Goal: Task Accomplishment & Management: Manage account settings

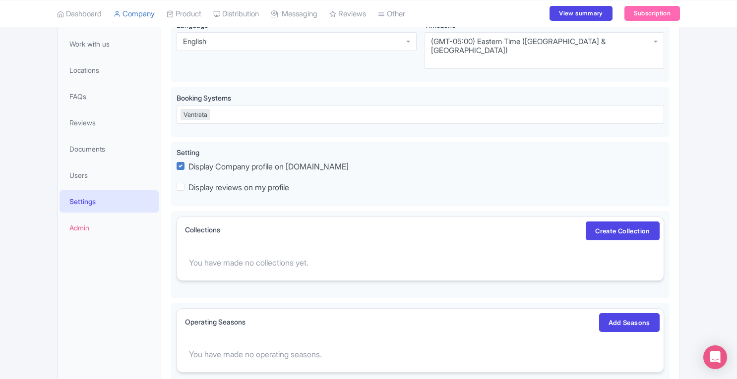
scroll to position [224, 0]
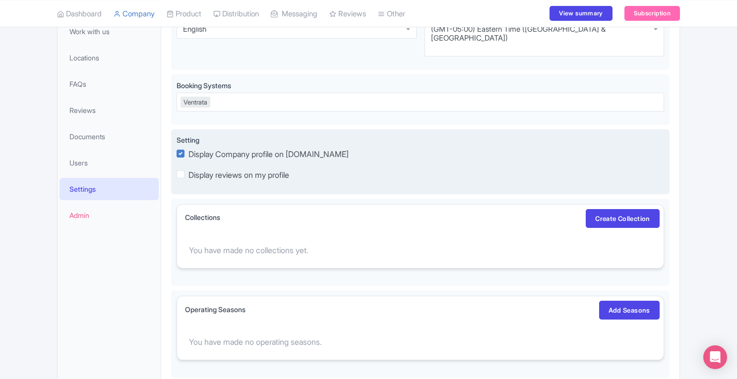
click at [188, 148] on label "Display Company profile on Magpie.travel" at bounding box center [268, 154] width 160 height 12
click at [188, 147] on input "Display Company profile on Magpie.travel" at bounding box center [191, 150] width 6 height 6
checkbox input "false"
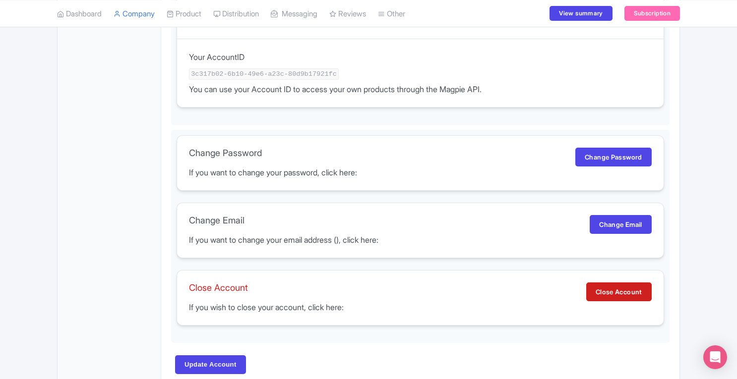
scroll to position [655, 0]
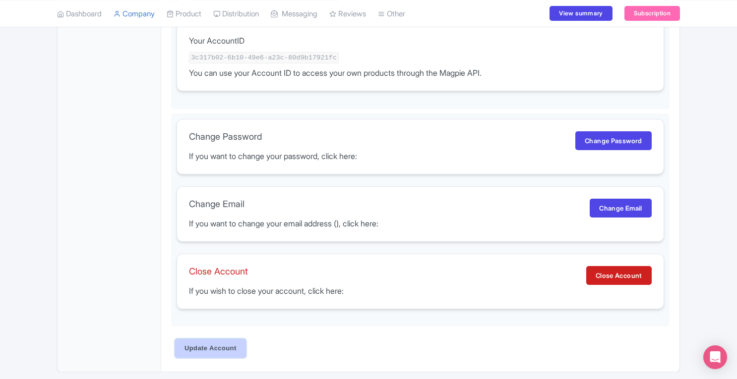
click at [238, 339] on input "Update Account" at bounding box center [210, 348] width 71 height 19
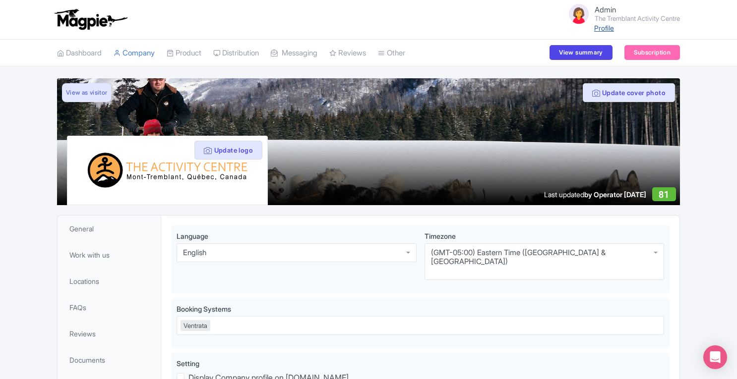
click at [602, 27] on link "Profile" at bounding box center [604, 28] width 20 height 8
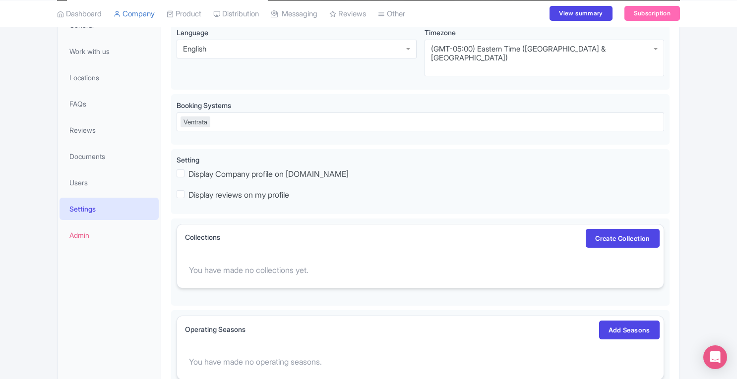
scroll to position [261, 0]
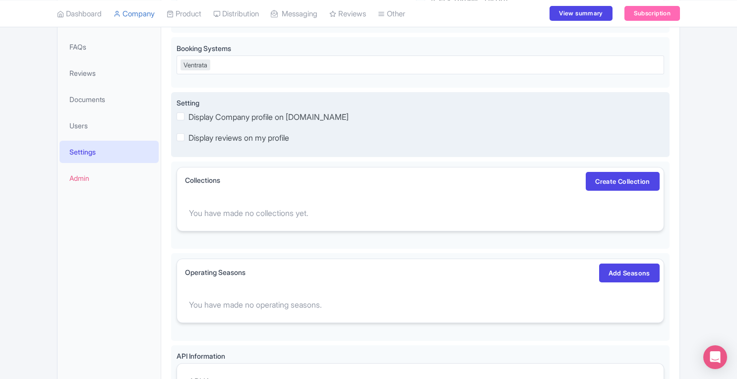
click at [188, 111] on label "Display Company profile on Magpie.travel" at bounding box center [268, 117] width 160 height 12
click at [188, 110] on input "Display Company profile on Magpie.travel" at bounding box center [191, 113] width 6 height 6
checkbox input "true"
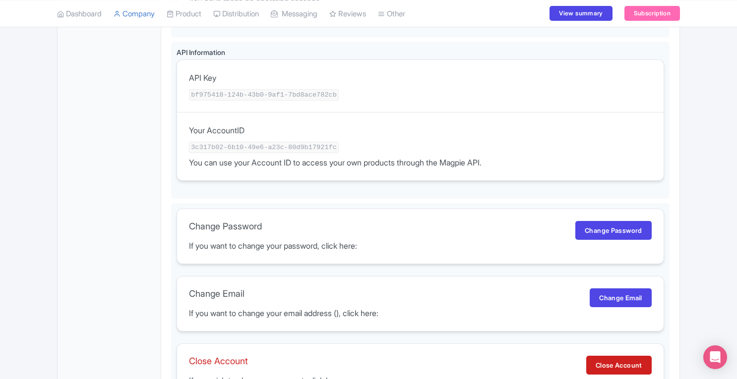
scroll to position [664, 0]
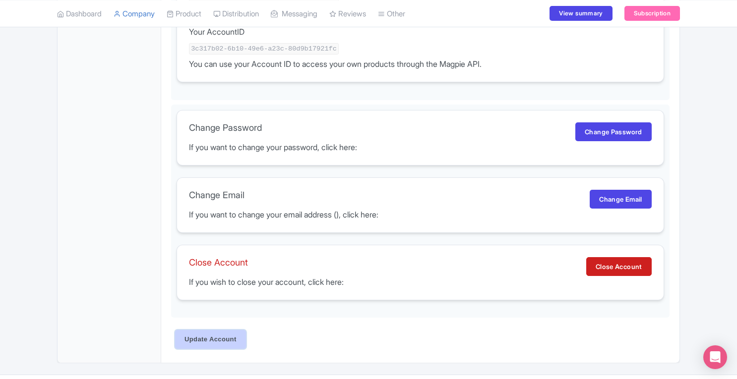
click at [233, 330] on input "Update Account" at bounding box center [210, 339] width 71 height 19
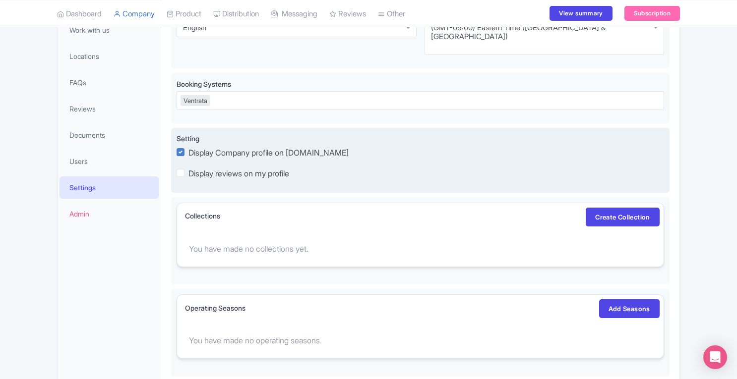
click at [188, 147] on label "Display Company profile on [DOMAIN_NAME]" at bounding box center [268, 153] width 160 height 12
click at [188, 146] on input "Display Company profile on [DOMAIN_NAME]" at bounding box center [191, 149] width 6 height 6
checkbox input "false"
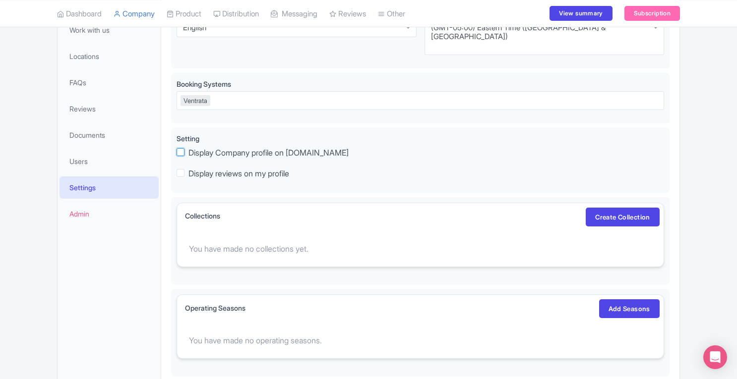
scroll to position [664, 0]
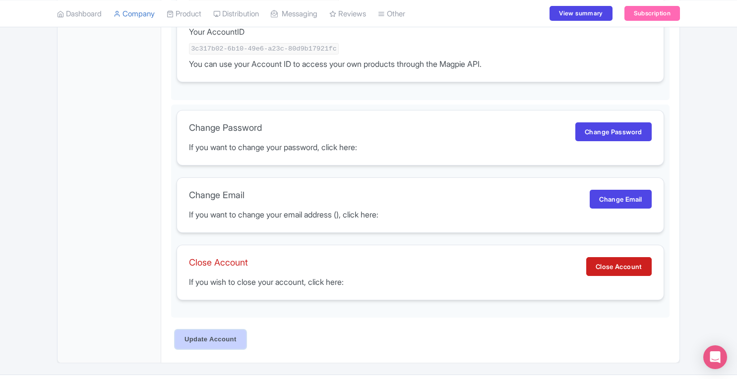
click at [222, 330] on input "Update Account" at bounding box center [210, 339] width 71 height 19
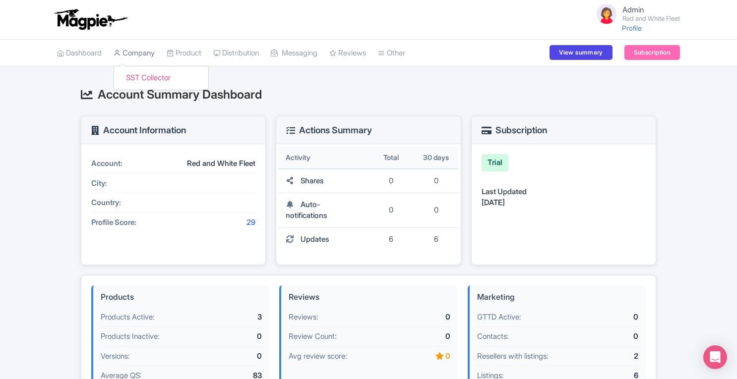
click at [144, 52] on link "Company" at bounding box center [134, 53] width 41 height 27
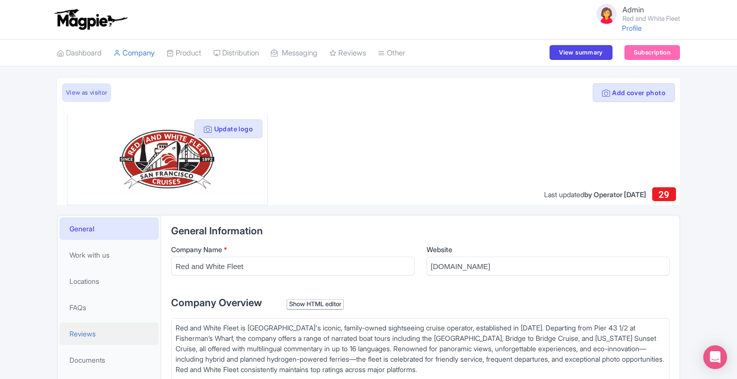
click at [99, 329] on link "Reviews" at bounding box center [109, 334] width 99 height 22
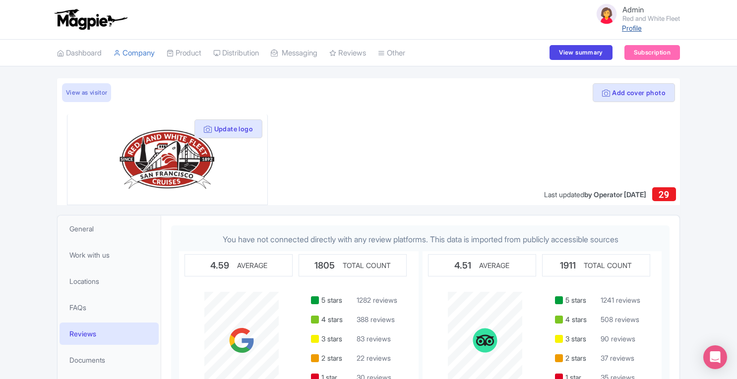
click at [629, 31] on link "Profile" at bounding box center [632, 28] width 20 height 8
click at [414, 134] on link "Set-up" at bounding box center [432, 138] width 108 height 15
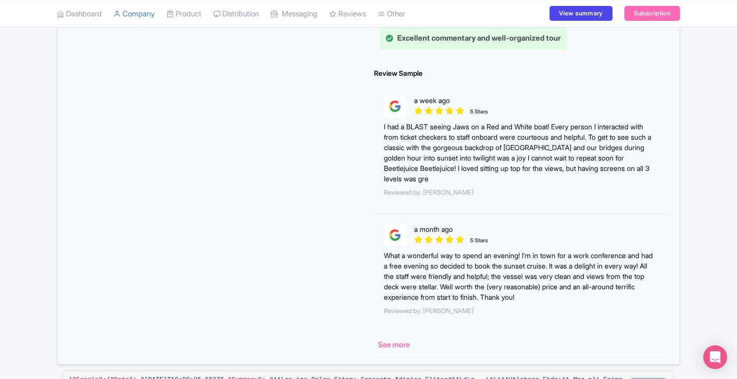
scroll to position [722, 0]
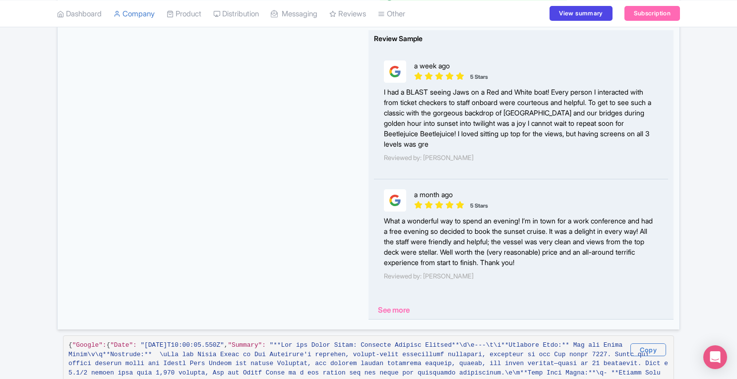
click at [396, 311] on link "See more" at bounding box center [394, 309] width 32 height 9
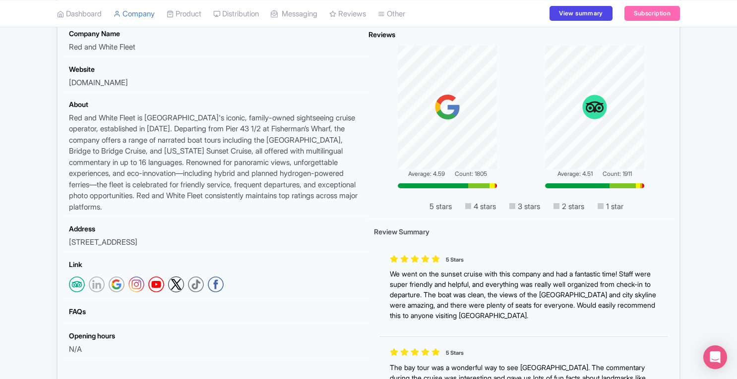
scroll to position [0, 0]
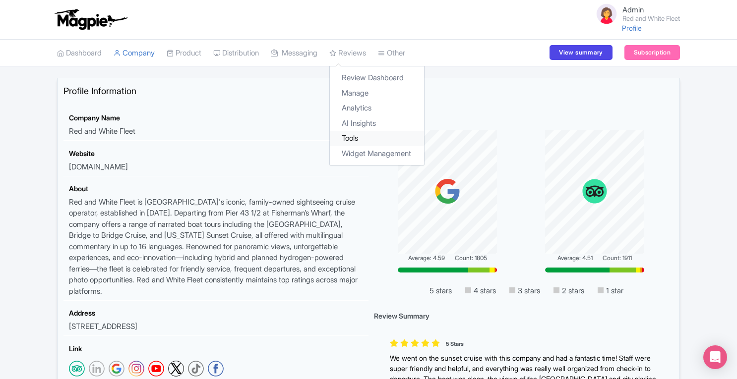
click at [360, 140] on link "Tools" at bounding box center [377, 138] width 94 height 15
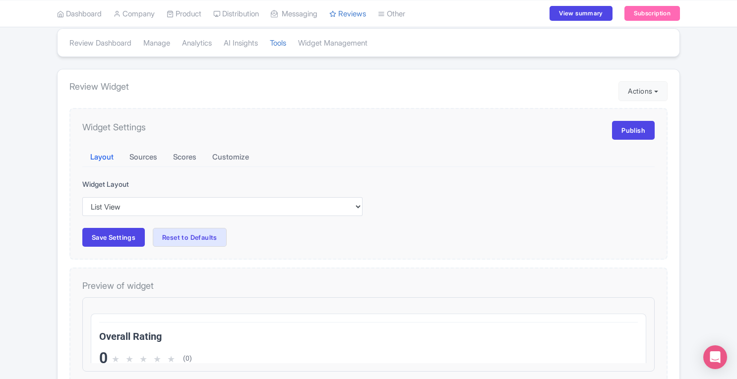
scroll to position [17, 0]
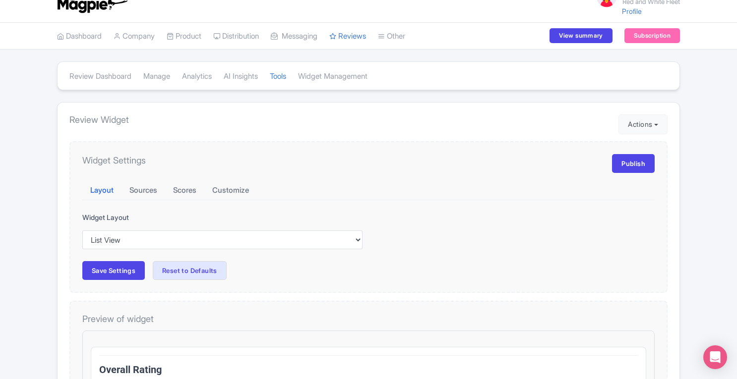
click at [695, 100] on div "Review Dashboard [GEOGRAPHIC_DATA] Analytics AI Insights Tools Widget Managemen…" at bounding box center [368, 358] width 737 height 595
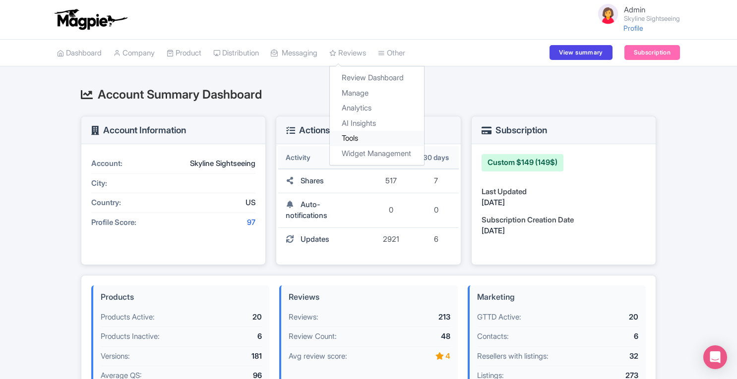
click at [367, 137] on link "Tools" at bounding box center [377, 138] width 94 height 15
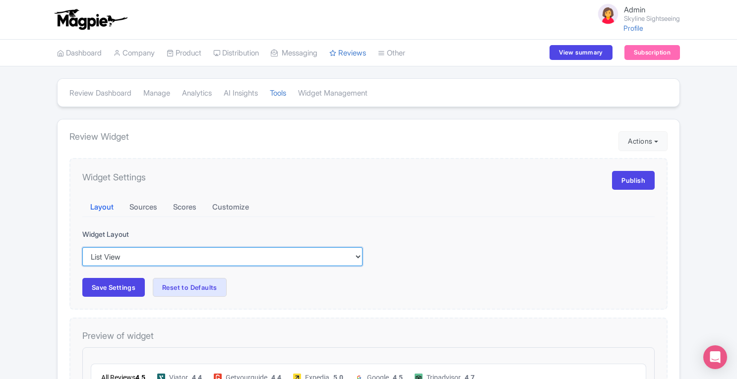
click at [318, 258] on select "Inline View Floating View List View Carousel View Pros/Cons View" at bounding box center [222, 256] width 280 height 19
select select "carousel"
click at [82, 247] on select "Inline View Floating View List View Carousel View Pros/Cons View" at bounding box center [222, 256] width 280 height 19
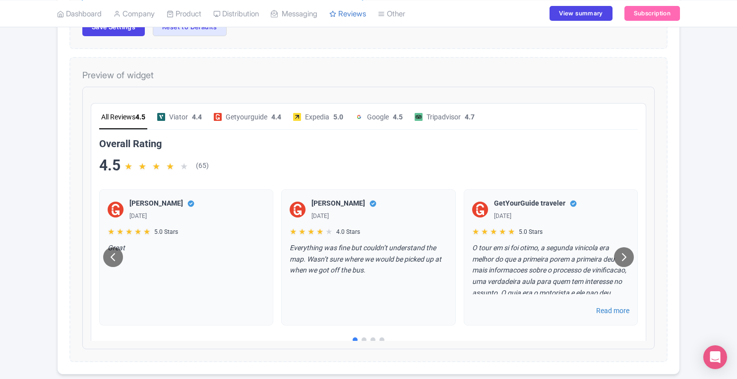
scroll to position [263, 0]
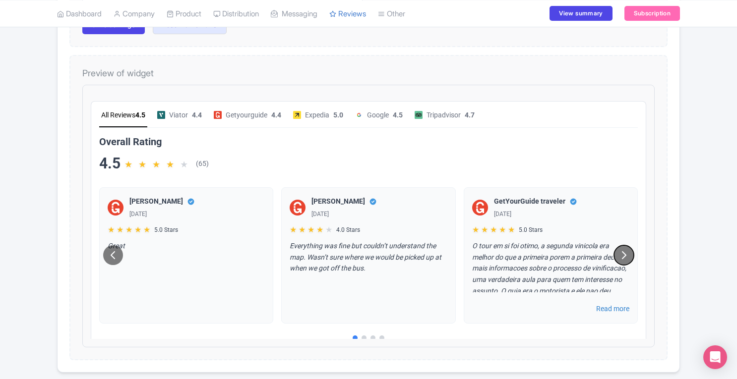
click at [609, 251] on icon at bounding box center [615, 247] width 12 height 12
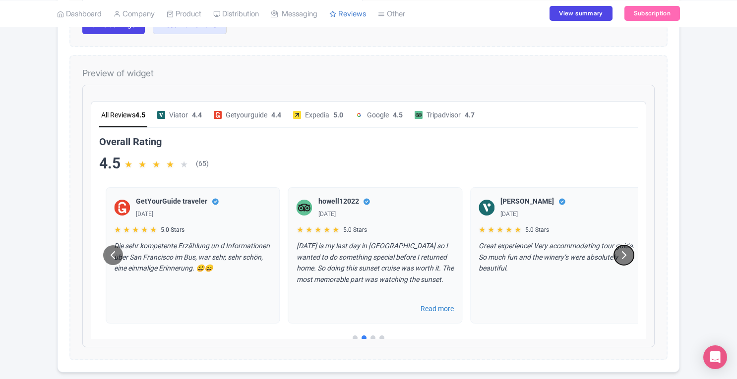
click at [609, 251] on icon at bounding box center [615, 247] width 12 height 12
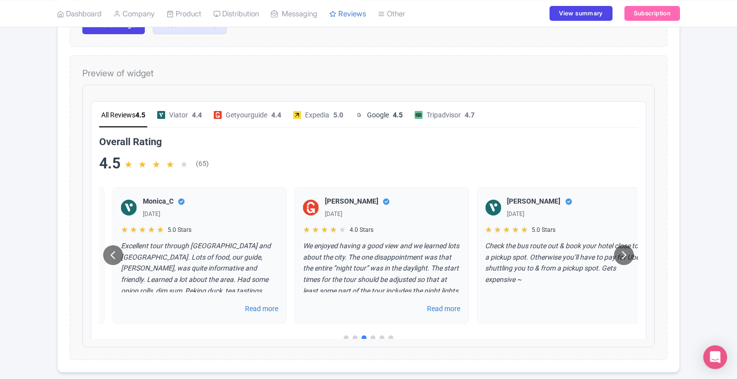
click at [380, 105] on span "Google" at bounding box center [370, 106] width 22 height 11
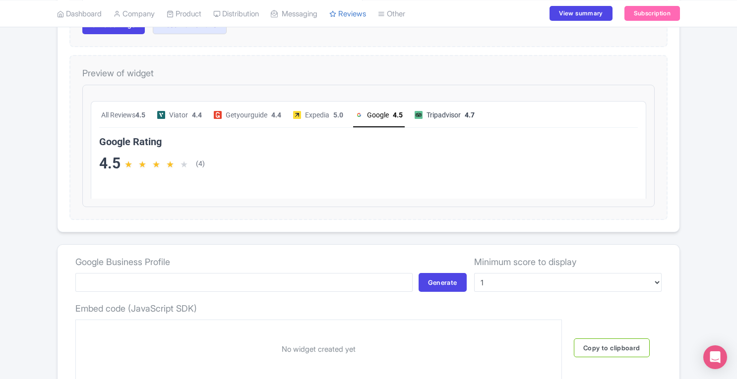
click at [450, 104] on span "Tripadvisor" at bounding box center [435, 106] width 34 height 11
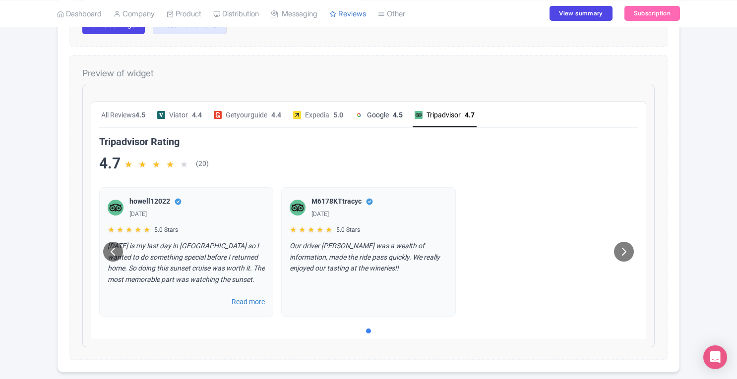
click at [379, 110] on span "Google" at bounding box center [370, 106] width 22 height 11
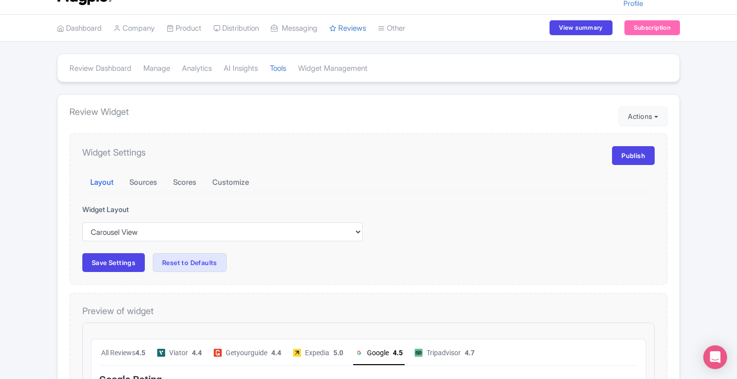
scroll to position [0, 0]
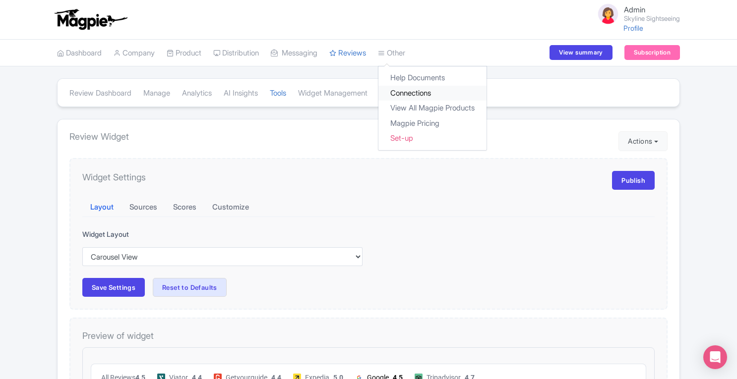
click at [421, 96] on link "Connections" at bounding box center [432, 93] width 108 height 15
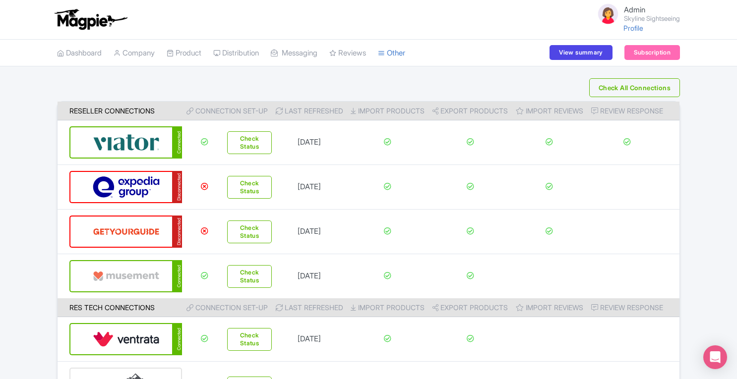
scroll to position [130, 0]
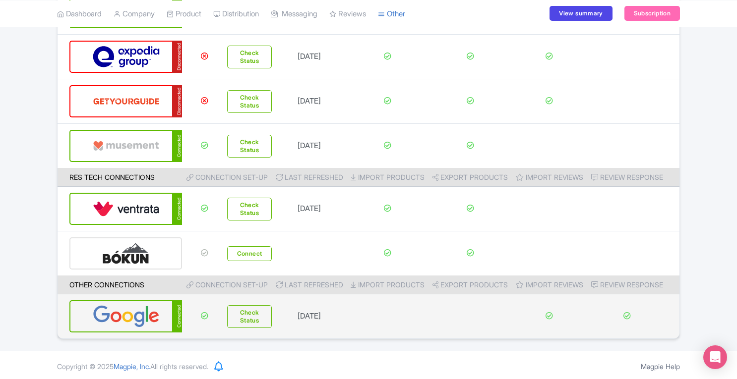
click at [139, 321] on img at bounding box center [126, 317] width 67 height 30
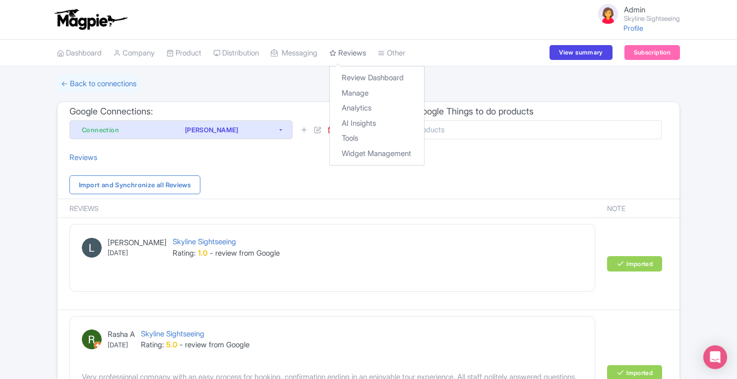
click at [361, 52] on link "Reviews" at bounding box center [347, 53] width 37 height 27
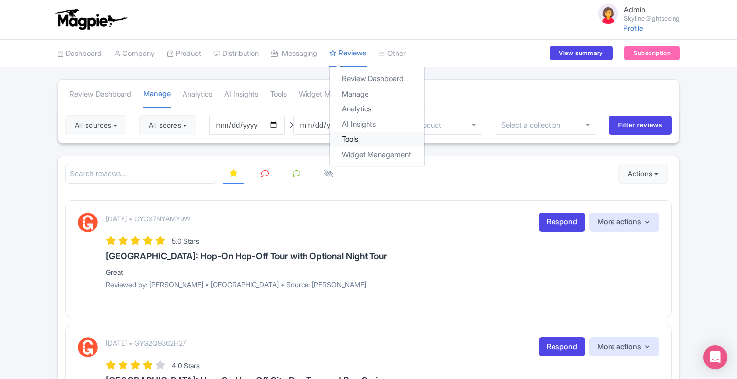
click at [369, 138] on link "Tools" at bounding box center [377, 139] width 94 height 15
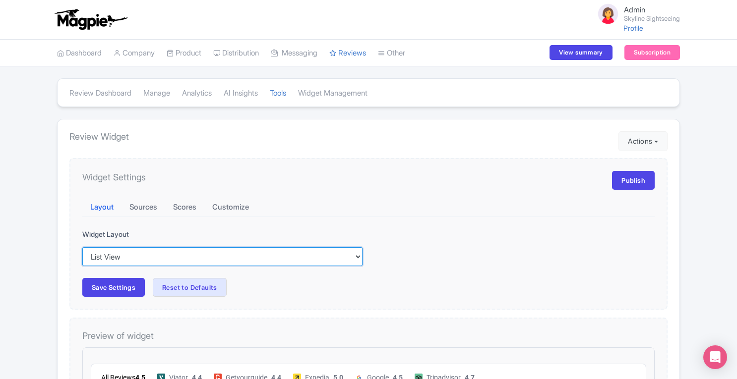
click at [243, 255] on select "Inline View Floating View List View Carousel View Pros/Cons View" at bounding box center [222, 256] width 280 height 19
click at [82, 247] on select "Inline View Floating View List View Carousel View Pros/Cons View" at bounding box center [222, 256] width 280 height 19
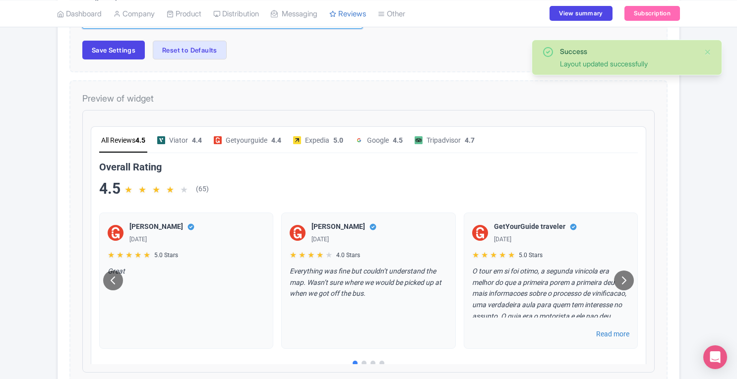
scroll to position [242, 0]
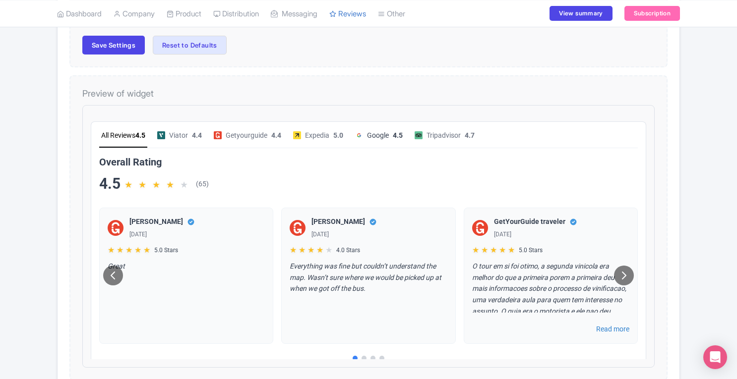
click at [380, 124] on span "Google" at bounding box center [370, 126] width 22 height 11
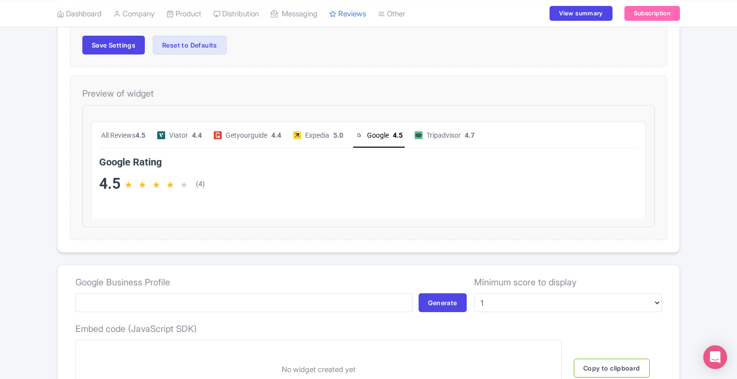
scroll to position [16, 0]
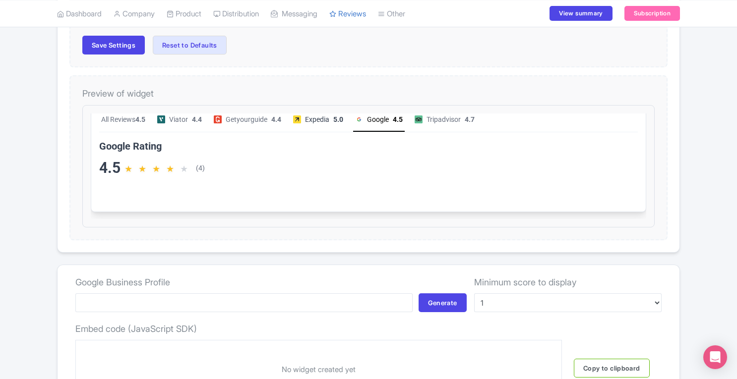
click at [321, 114] on span "Expedia" at bounding box center [309, 110] width 24 height 11
click at [272, 112] on div "Getyourguide 4.4" at bounding box center [238, 114] width 71 height 18
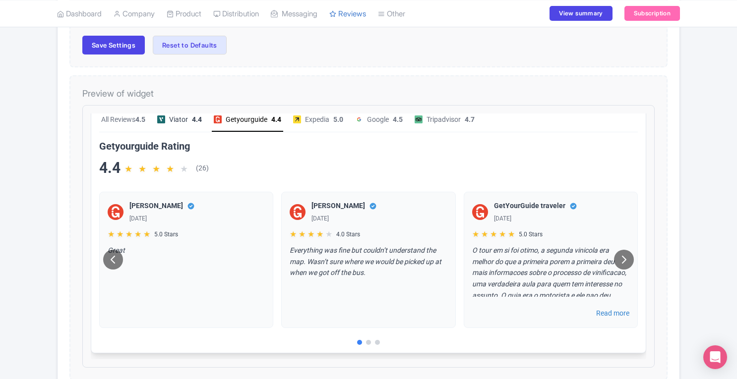
click at [180, 111] on span "Viator" at bounding box center [170, 110] width 19 height 11
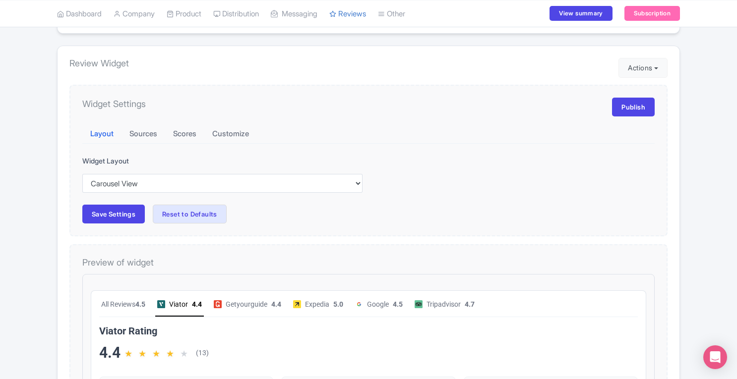
scroll to position [64, 0]
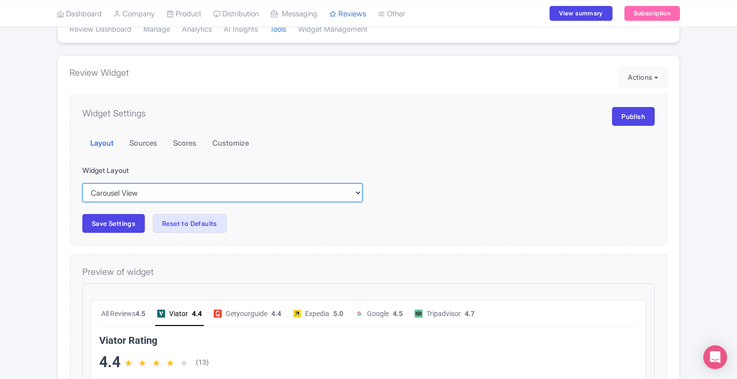
click at [302, 194] on select "Inline View Floating View List View Carousel View Pros/Cons View" at bounding box center [222, 192] width 280 height 19
click at [82, 183] on select "Inline View Floating View List View Carousel View Pros/Cons View" at bounding box center [222, 192] width 280 height 19
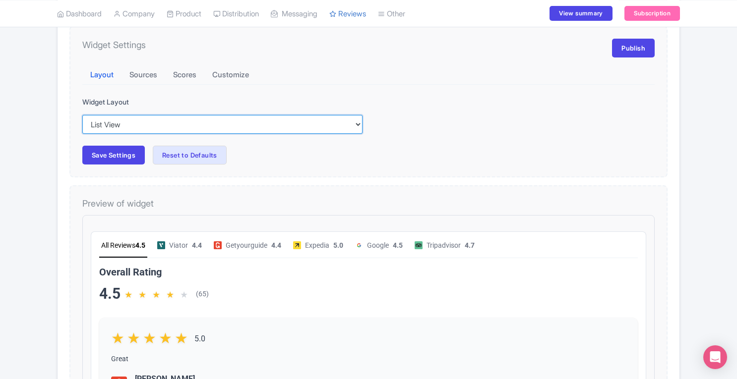
scroll to position [126, 0]
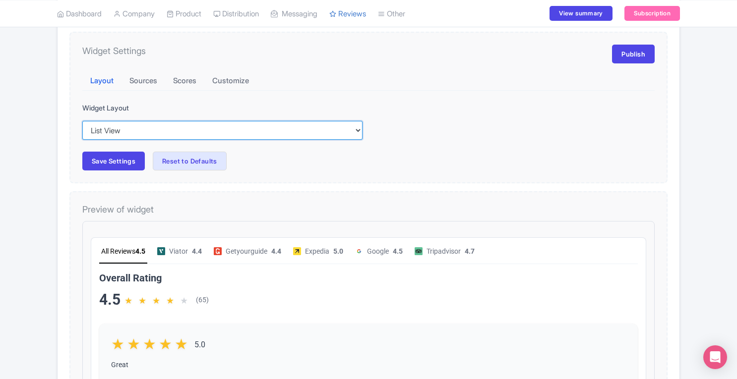
click at [224, 136] on select "Inline View Floating View List View Carousel View Pros/Cons View" at bounding box center [222, 130] width 280 height 19
select select "carousel"
click at [82, 121] on select "Inline View Floating View List View Carousel View Pros/Cons View" at bounding box center [222, 130] width 280 height 19
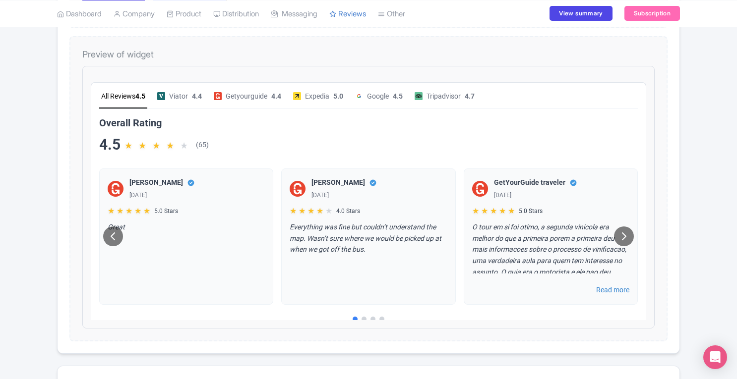
scroll to position [0, 0]
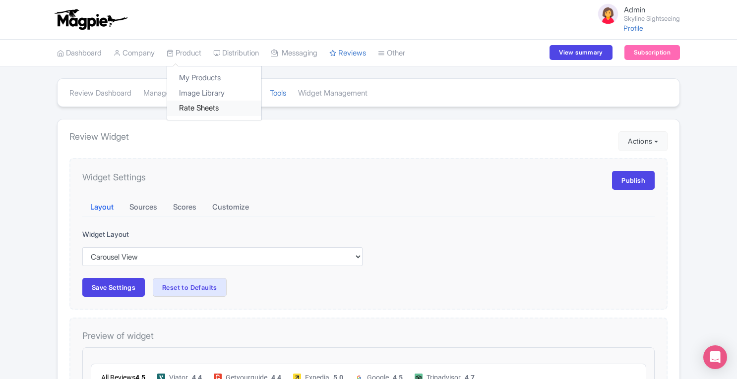
click at [189, 106] on link "Rate Sheets" at bounding box center [214, 108] width 94 height 15
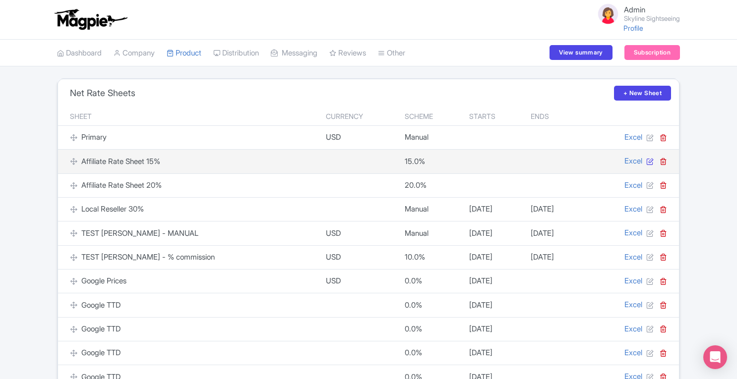
click at [647, 160] on icon at bounding box center [649, 161] width 7 height 7
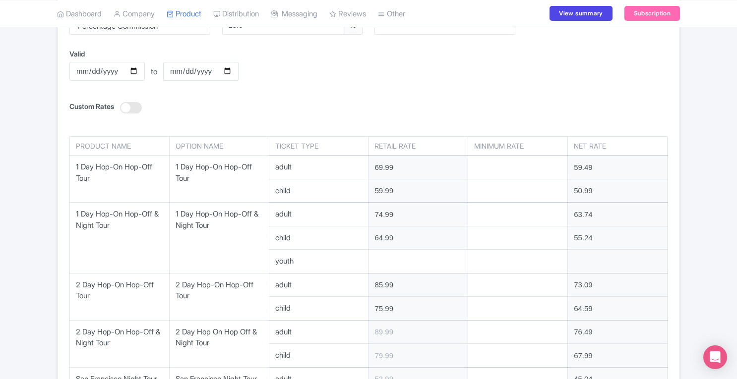
scroll to position [236, 0]
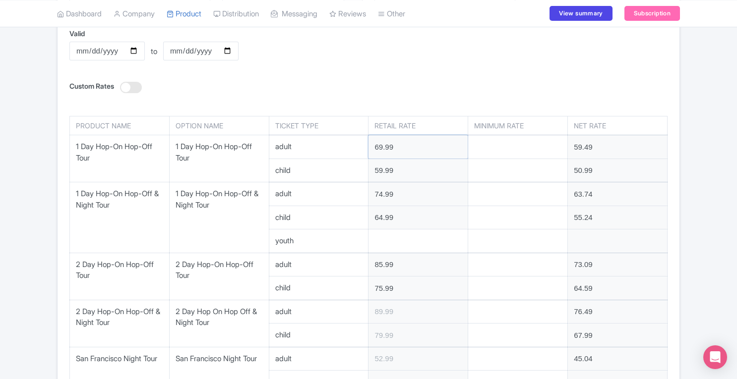
click at [453, 149] on input "69.99" at bounding box center [417, 146] width 99 height 23
click at [418, 240] on input "number" at bounding box center [417, 241] width 99 height 23
click at [381, 53] on div "Valid to Valid to" at bounding box center [368, 51] width 610 height 47
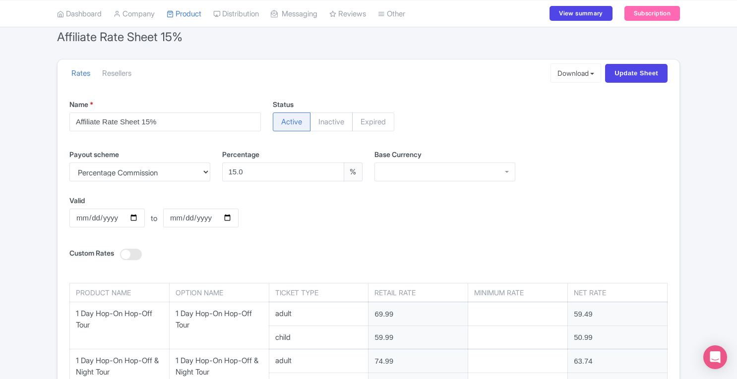
scroll to position [62, 0]
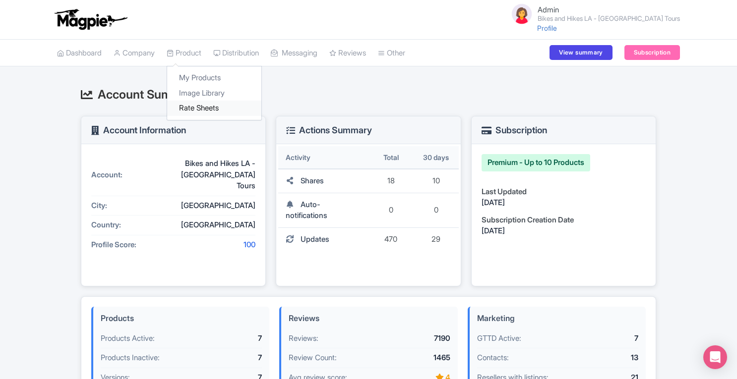
click at [187, 105] on link "Rate Sheets" at bounding box center [214, 108] width 94 height 15
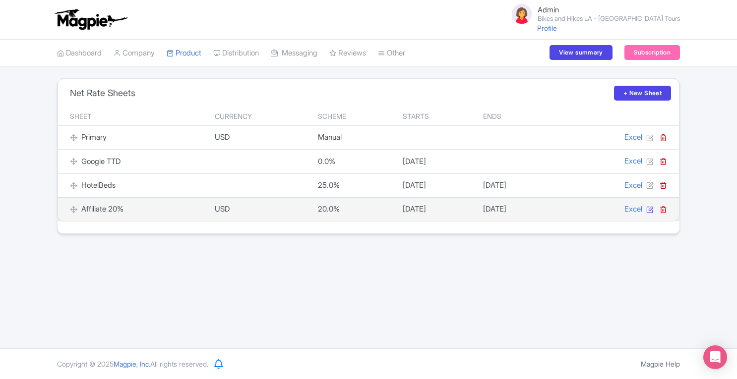
click at [650, 211] on icon at bounding box center [649, 209] width 7 height 7
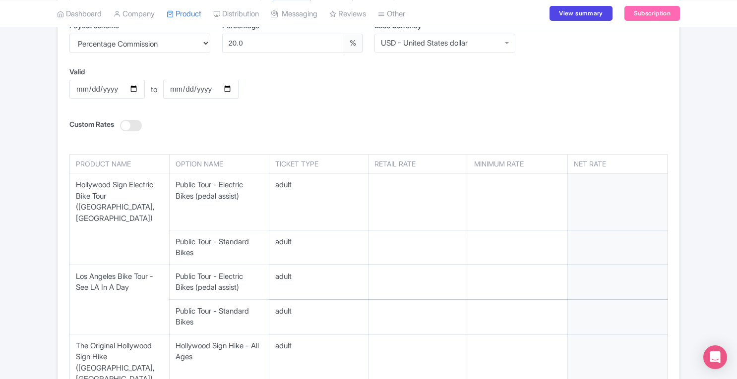
scroll to position [198, 0]
click at [412, 196] on input "number" at bounding box center [417, 201] width 99 height 57
click at [127, 124] on div at bounding box center [131, 124] width 22 height 11
click at [135, 124] on input "Custom Rates" at bounding box center [138, 124] width 6 height 6
checkbox input "true"
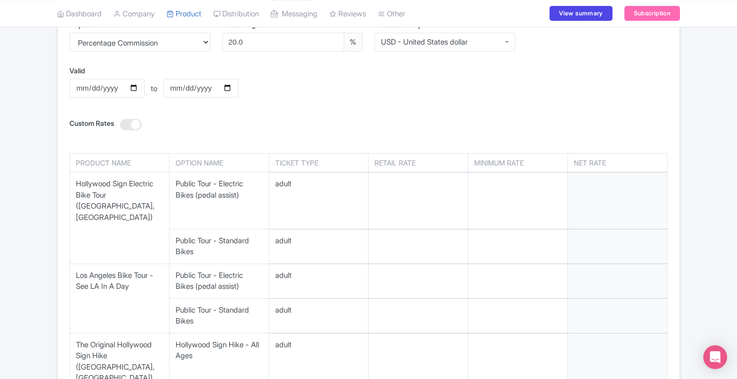
select select "manual"
click at [127, 124] on div at bounding box center [131, 124] width 22 height 11
click at [135, 124] on input "Custom Rates" at bounding box center [138, 124] width 6 height 6
checkbox input "false"
click at [175, 46] on select "Percentage Commission Manual Net Rates" at bounding box center [139, 42] width 141 height 19
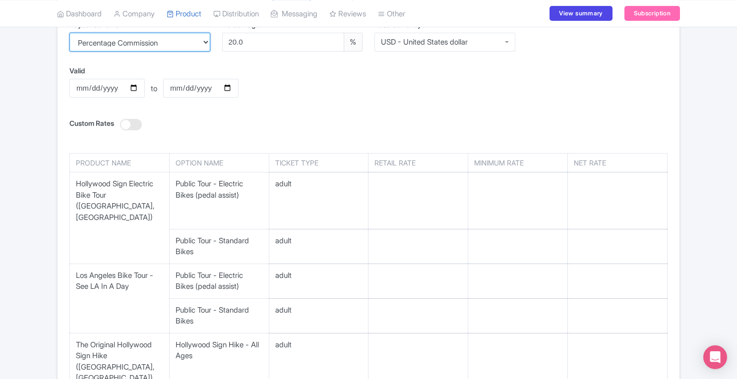
select select "manual"
click at [69, 33] on select "Percentage Commission Manual Net Rates" at bounding box center [139, 42] width 141 height 19
checkbox input "true"
click at [169, 44] on select "Percentage Commission Manual Net Rates" at bounding box center [139, 42] width 141 height 19
select select "percentage"
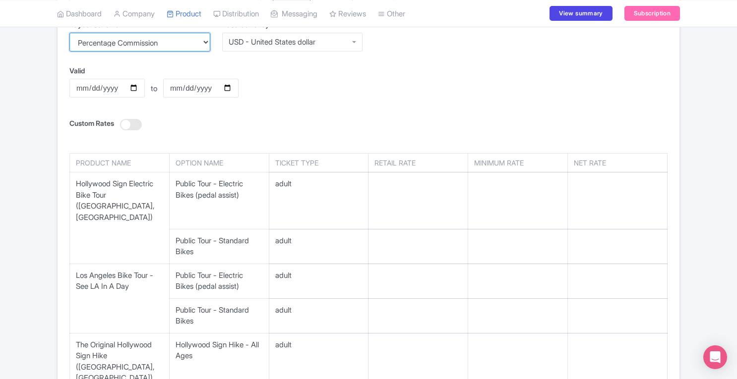
click at [69, 33] on select "Percentage Commission Manual Net Rates" at bounding box center [139, 42] width 141 height 19
checkbox input "false"
click at [727, 131] on div "← Back to Rate Sheets Affiliate 20% Rates Resellers Download Excel Update Sheet…" at bounding box center [368, 297] width 737 height 835
click at [205, 43] on select "Percentage Commission Manual Net Rates" at bounding box center [139, 42] width 141 height 19
click at [397, 195] on input "number" at bounding box center [417, 201] width 99 height 57
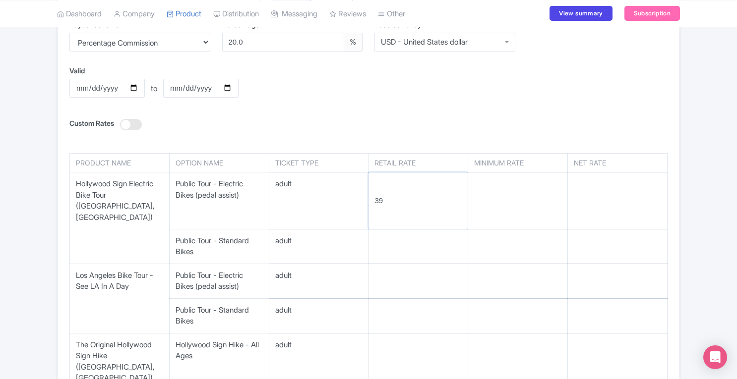
type input "39"
click at [539, 197] on input "number" at bounding box center [517, 201] width 99 height 57
click at [512, 111] on div "Valid 2026-04-01 to Valid to 2027-03-31" at bounding box center [368, 88] width 610 height 47
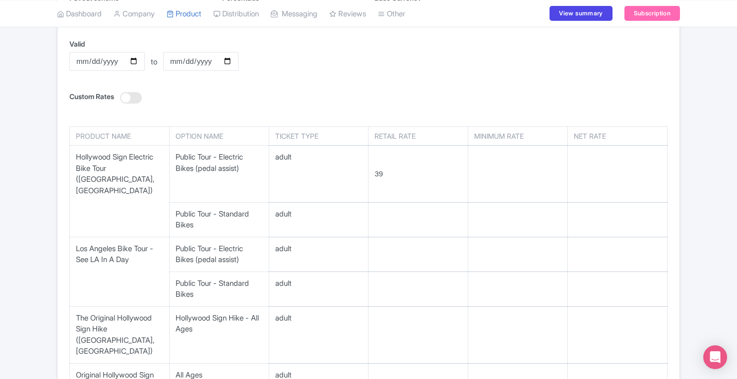
scroll to position [279, 0]
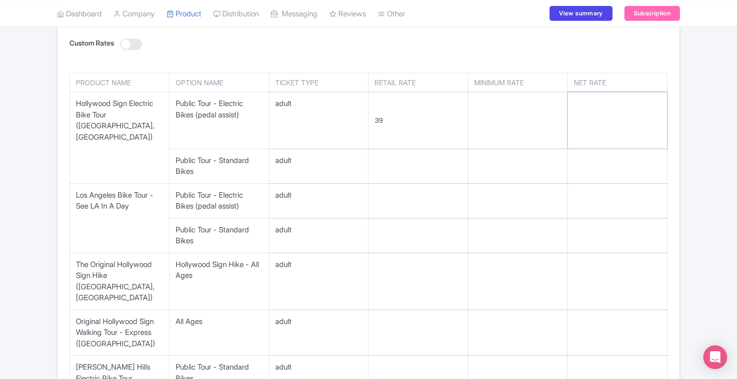
click at [592, 123] on input "number" at bounding box center [617, 120] width 99 height 57
click at [138, 45] on div at bounding box center [131, 44] width 22 height 11
click at [138, 45] on input "Custom Rates" at bounding box center [138, 44] width 6 height 6
checkbox input "true"
select select "manual"
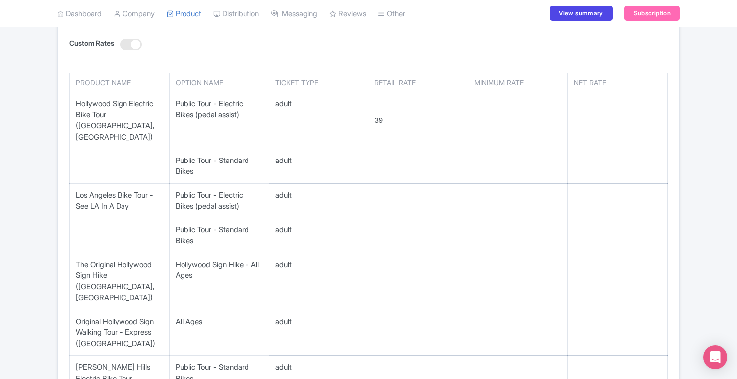
click at [138, 45] on div at bounding box center [131, 44] width 22 height 11
click at [138, 45] on input "Custom Rates" at bounding box center [138, 44] width 6 height 6
checkbox input "false"
select select "percentage"
type input "31.20"
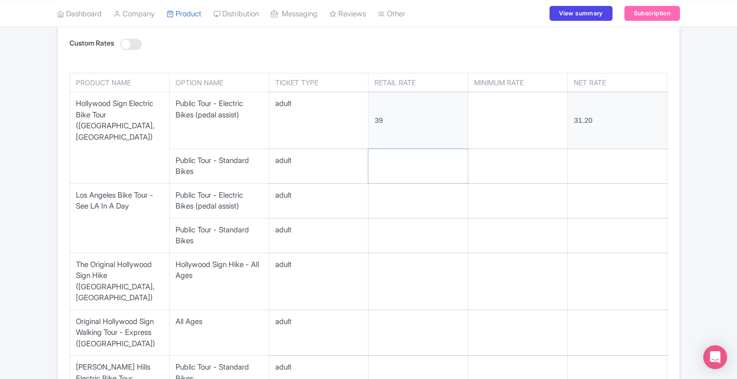
click at [401, 162] on input "number" at bounding box center [417, 166] width 99 height 34
type input "47"
click at [406, 192] on input "number" at bounding box center [417, 201] width 99 height 34
click at [521, 155] on input "number" at bounding box center [517, 166] width 99 height 34
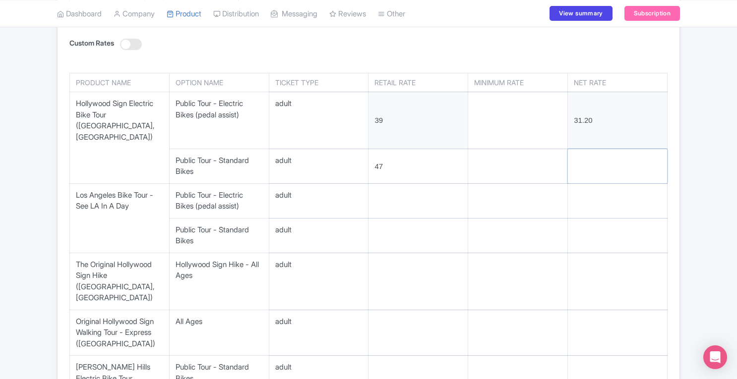
click at [644, 151] on input "number" at bounding box center [617, 166] width 99 height 34
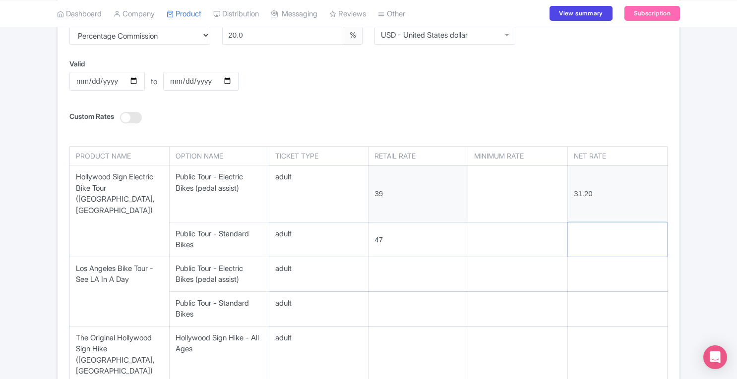
scroll to position [204, 0]
click at [129, 119] on div at bounding box center [131, 119] width 22 height 11
click at [135, 119] on input "Custom Rates" at bounding box center [138, 119] width 6 height 6
checkbox input "true"
select select "manual"
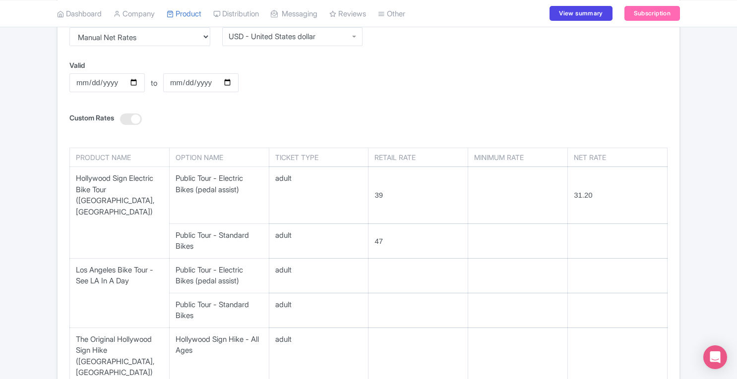
click at [129, 119] on div at bounding box center [131, 119] width 22 height 11
click at [135, 119] on input "Custom Rates" at bounding box center [138, 119] width 6 height 6
checkbox input "false"
select select "percentage"
type input "37.60"
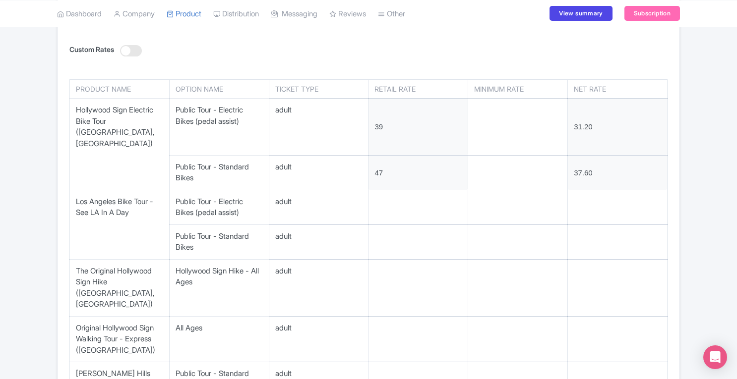
scroll to position [271, 0]
click at [420, 169] on input "47" at bounding box center [417, 174] width 99 height 34
click at [381, 161] on input "47" at bounding box center [417, 174] width 99 height 34
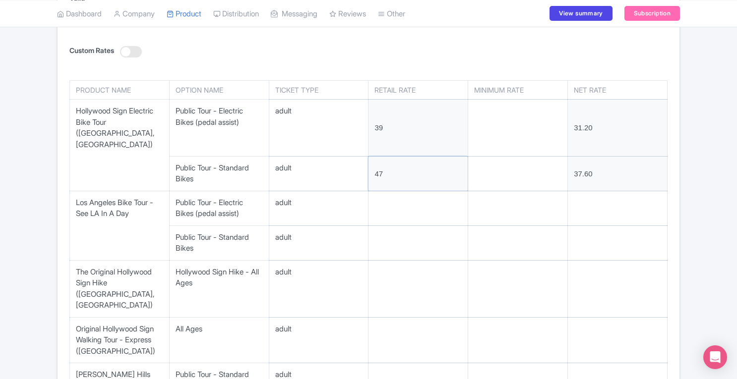
click at [389, 161] on input "47" at bounding box center [417, 174] width 99 height 34
click at [126, 48] on div at bounding box center [131, 51] width 22 height 11
click at [135, 49] on input "Custom Rates" at bounding box center [138, 52] width 6 height 6
checkbox input "true"
select select "manual"
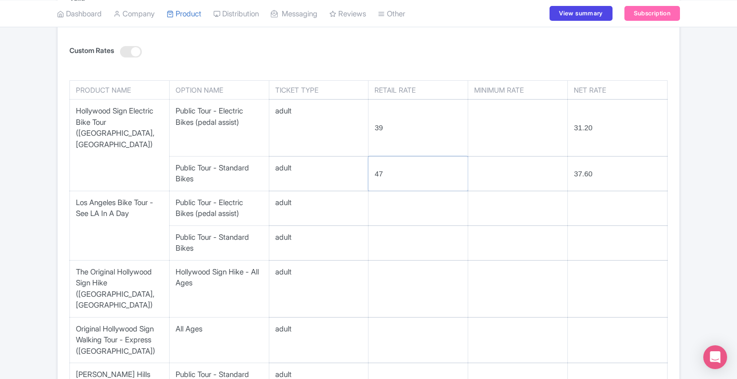
click at [395, 162] on input "47" at bounding box center [417, 174] width 99 height 34
type input "4"
click at [398, 124] on input "39" at bounding box center [417, 128] width 99 height 57
type input "3"
click at [404, 51] on div "Custom Rates" at bounding box center [368, 57] width 598 height 25
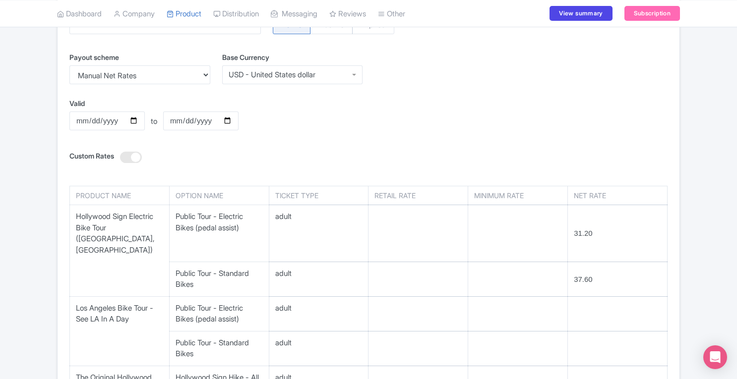
scroll to position [165, 0]
click at [642, 203] on th "Net Rate" at bounding box center [618, 196] width 100 height 19
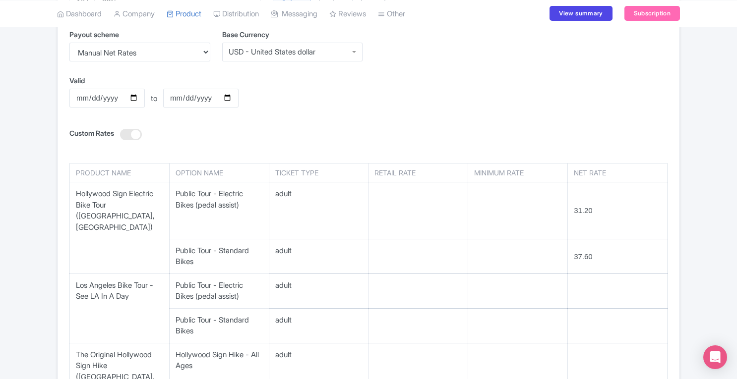
scroll to position [191, 0]
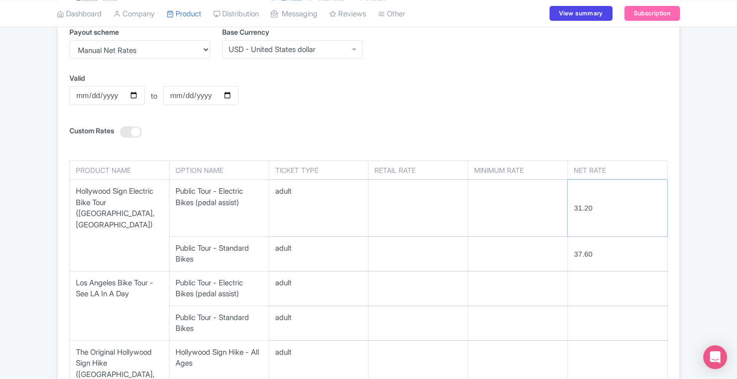
click at [593, 203] on input "31.20" at bounding box center [617, 208] width 99 height 57
type input "3"
click at [600, 241] on input "37.60" at bounding box center [617, 254] width 99 height 34
type input "3"
click at [158, 51] on select "Percentage Commission Manual Net Rates" at bounding box center [139, 49] width 141 height 19
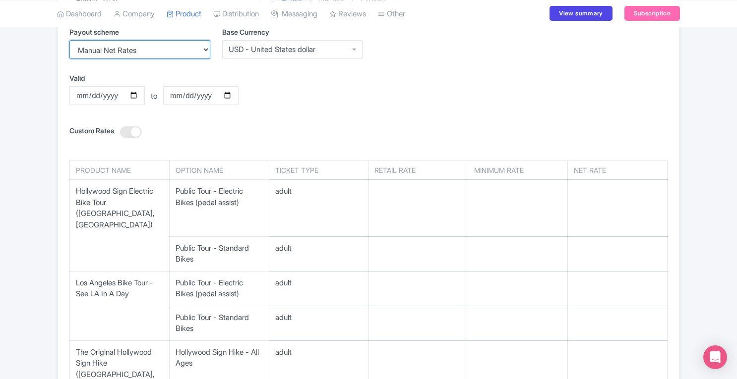
select select "percentage"
click at [69, 40] on select "Percentage Commission Manual Net Rates" at bounding box center [139, 49] width 141 height 19
checkbox input "false"
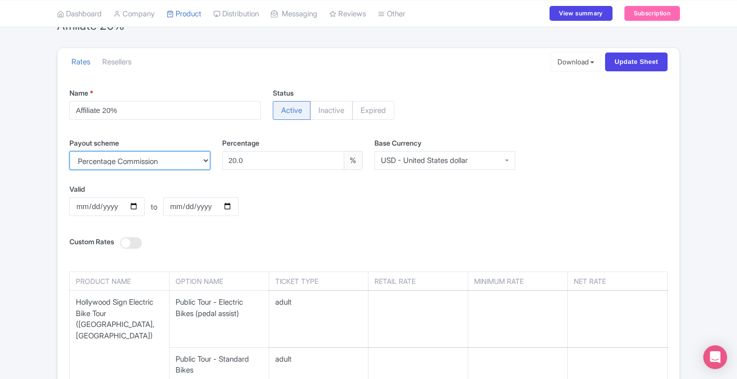
scroll to position [79, 0]
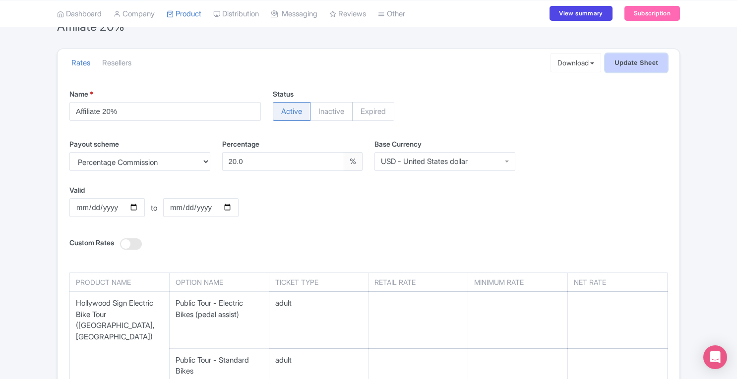
click at [659, 62] on input "Update Sheet" at bounding box center [636, 63] width 62 height 19
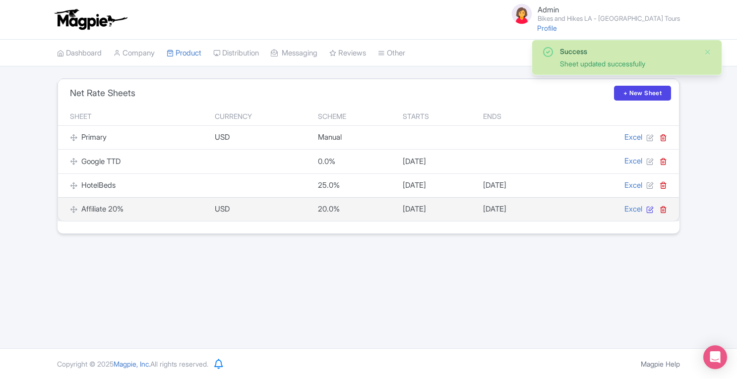
click at [651, 209] on icon at bounding box center [649, 209] width 7 height 7
click at [625, 209] on link "Excel" at bounding box center [633, 208] width 18 height 9
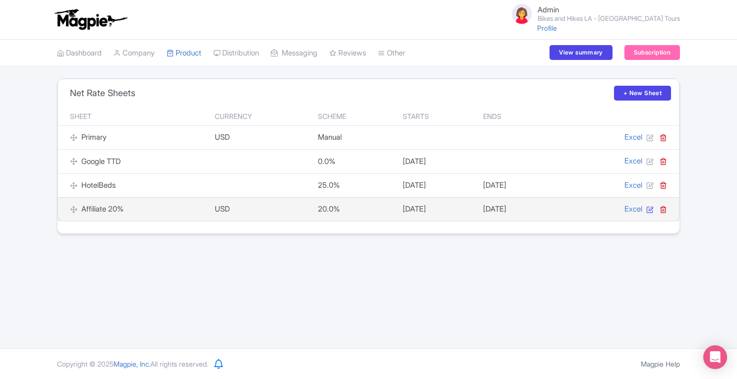
click at [650, 211] on icon at bounding box center [649, 209] width 7 height 7
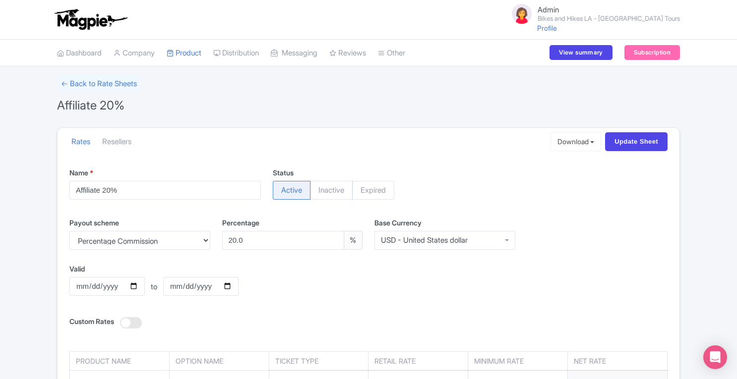
drag, startPoint x: 727, startPoint y: 151, endPoint x: 740, endPoint y: 108, distance: 45.0
click at [736, 108] on html "Admin Bikes and Hikes LA - [GEOGRAPHIC_DATA] Tours Profile Users Settings Sign …" at bounding box center [368, 189] width 737 height 379
click at [101, 86] on link "← Back to Rate Sheets" at bounding box center [99, 83] width 84 height 17
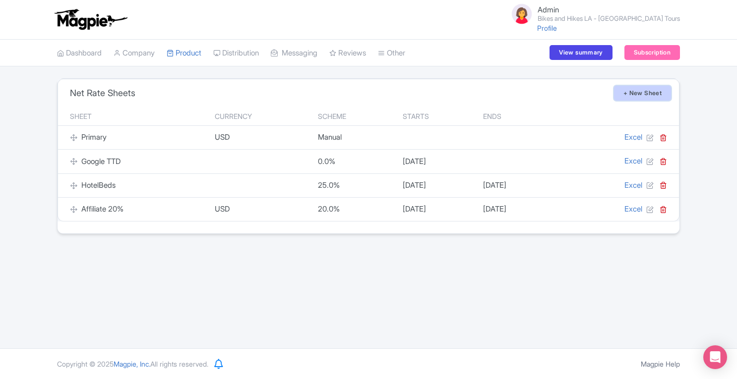
click at [629, 89] on link "+ New Sheet" at bounding box center [642, 93] width 57 height 15
click at [658, 92] on link "+ New Sheet" at bounding box center [642, 93] width 57 height 15
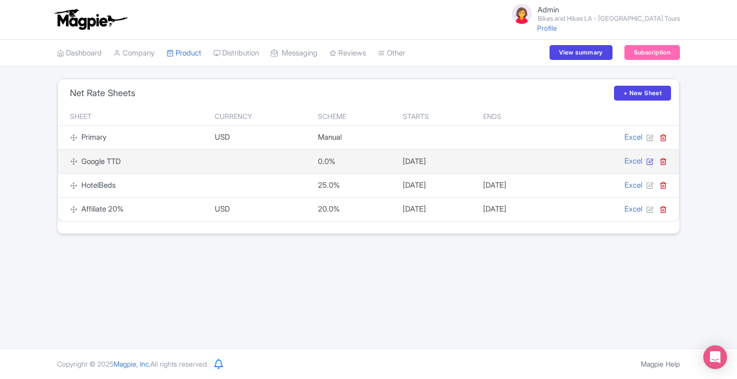
click at [647, 161] on icon at bounding box center [649, 161] width 7 height 7
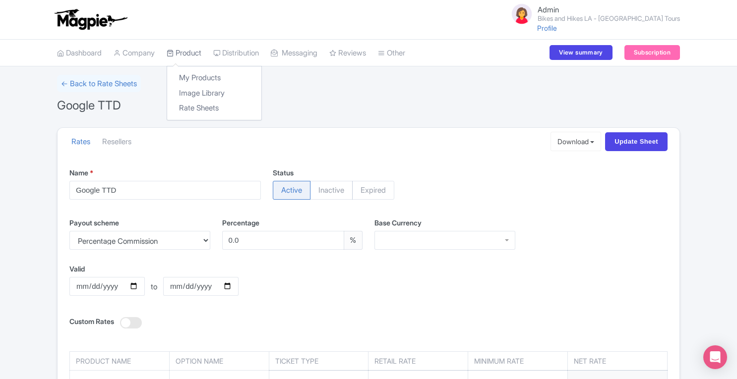
click at [188, 50] on link "Product" at bounding box center [184, 53] width 35 height 27
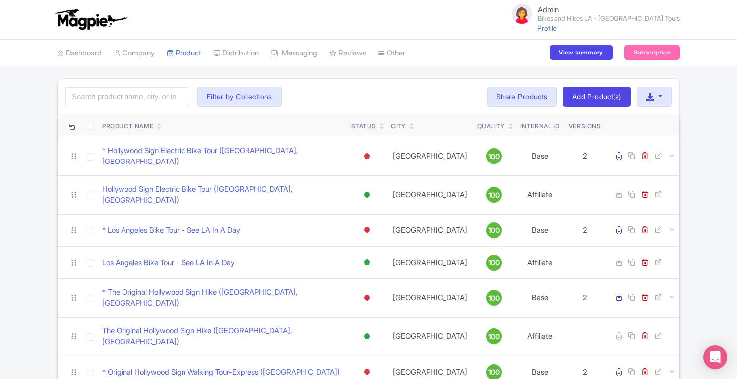
click at [716, 137] on div "Search Filter by Collections Affiliates Bikes and Hikes LA Daily Tours and Bike…" at bounding box center [368, 352] width 737 height 549
click at [197, 104] on link "Rate Sheets" at bounding box center [214, 108] width 94 height 15
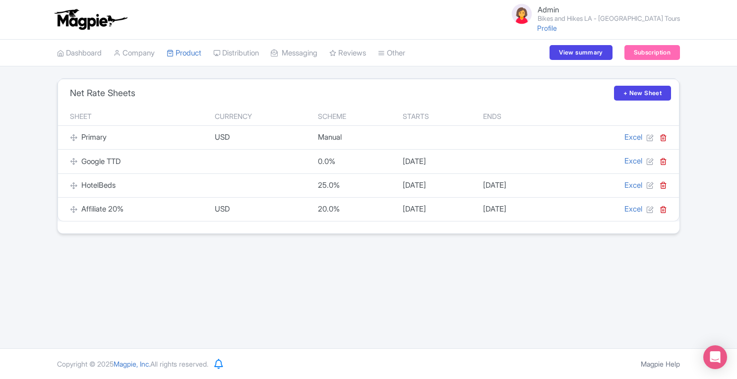
click at [544, 288] on div "Admin Bikes and Hikes LA - [GEOGRAPHIC_DATA] Tours Profile Users Settings Sign …" at bounding box center [368, 174] width 737 height 349
